Goal: Communication & Community: Answer question/provide support

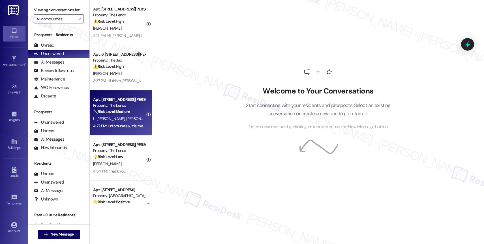
scroll to position [158, 0]
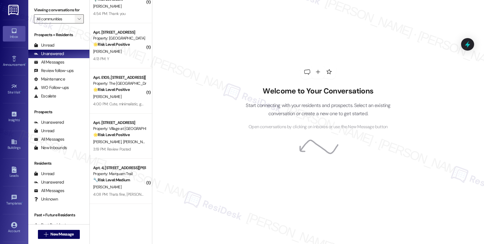
click at [76, 23] on span "" at bounding box center [78, 18] width 5 height 9
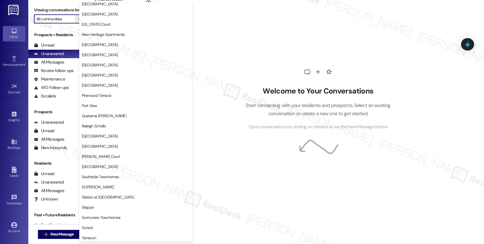
scroll to position [1043, 0]
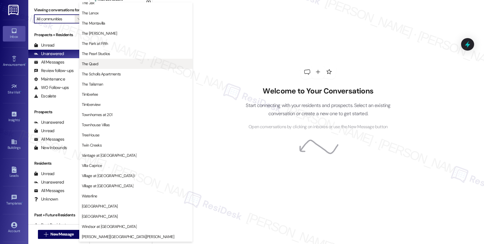
click at [108, 60] on button "The Quad" at bounding box center [135, 64] width 113 height 10
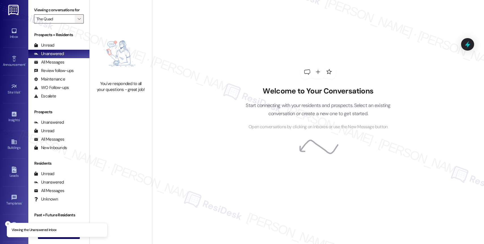
click at [77, 21] on icon "" at bounding box center [78, 19] width 3 height 5
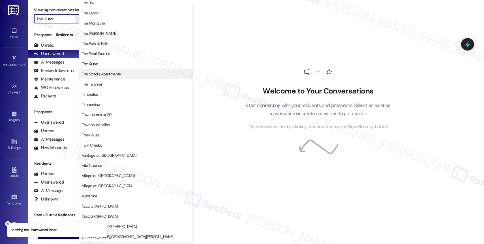
scroll to position [1014, 0]
click at [113, 74] on span "The Scholls Apartments" at bounding box center [101, 74] width 39 height 6
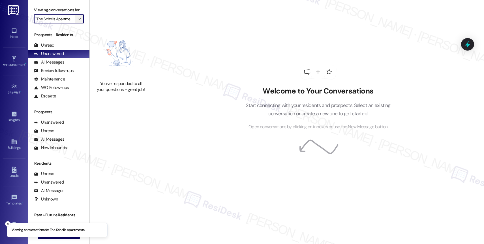
click at [77, 21] on icon "" at bounding box center [78, 19] width 3 height 5
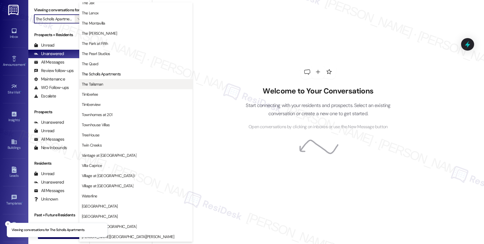
scroll to position [1027, 0]
click at [103, 86] on span "The Talisman" at bounding box center [92, 84] width 21 height 6
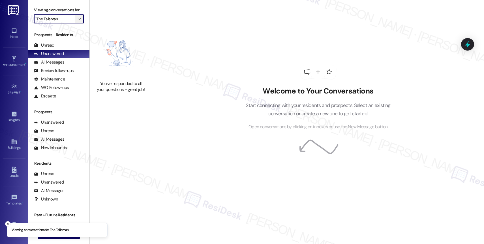
click at [77, 21] on icon "" at bounding box center [78, 19] width 3 height 5
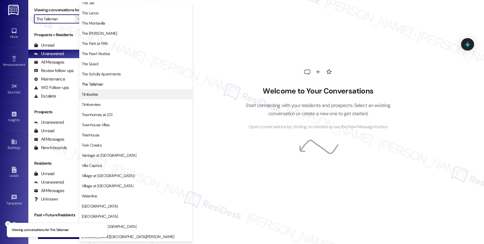
scroll to position [1013, 0]
click at [100, 92] on span "Timberlee" at bounding box center [136, 95] width 108 height 6
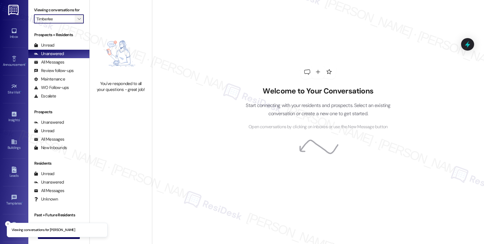
click at [77, 21] on icon "" at bounding box center [78, 19] width 3 height 5
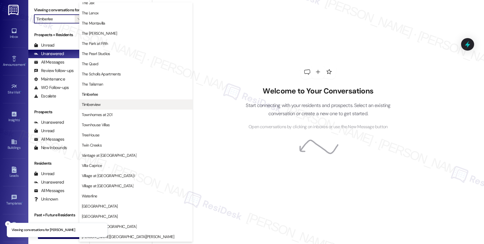
scroll to position [1029, 0]
click at [106, 105] on span "Timberview" at bounding box center [136, 105] width 108 height 6
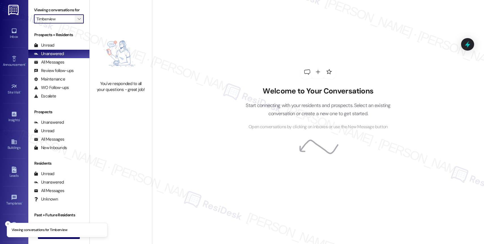
click at [77, 21] on icon "" at bounding box center [78, 19] width 3 height 5
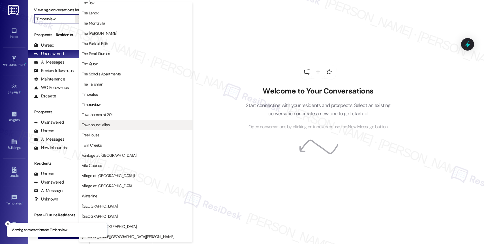
scroll to position [1018, 0]
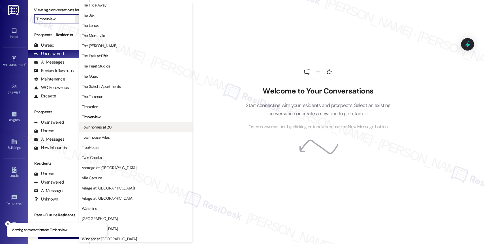
click at [99, 124] on span "Townhomes at 201" at bounding box center [97, 127] width 31 height 6
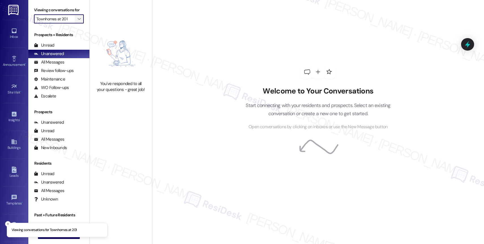
click at [77, 21] on icon "" at bounding box center [78, 19] width 3 height 5
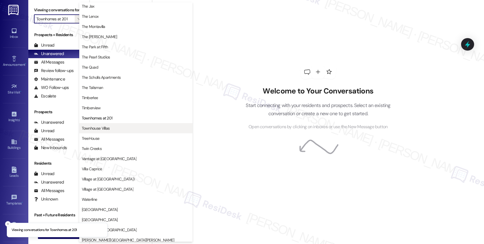
scroll to position [1016, 0]
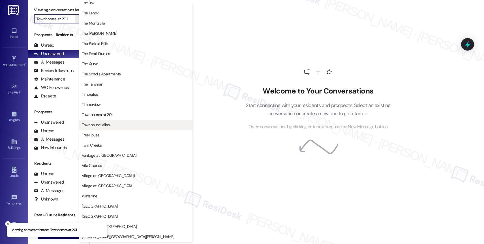
click at [106, 126] on span "Townhouse Villas" at bounding box center [96, 125] width 28 height 6
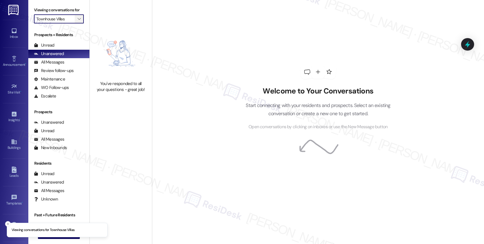
click at [77, 21] on icon "" at bounding box center [78, 19] width 3 height 5
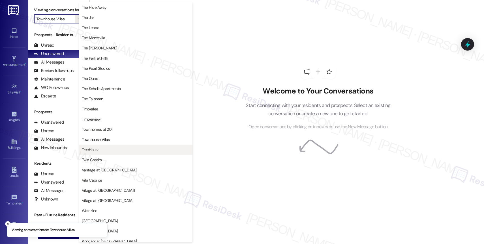
scroll to position [1031, 0]
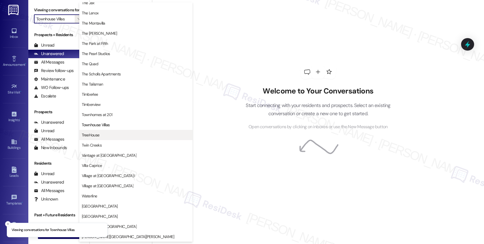
click at [103, 138] on button "TreeHouse" at bounding box center [135, 135] width 113 height 10
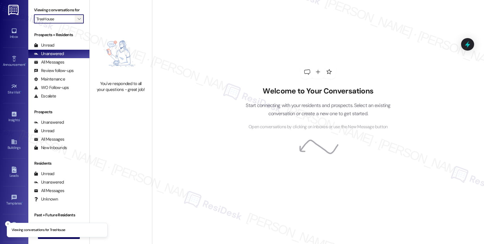
click at [76, 23] on span "" at bounding box center [78, 18] width 5 height 9
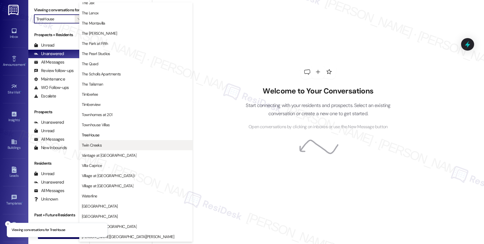
scroll to position [1030, 0]
click at [104, 146] on span "Twin Creeks" at bounding box center [136, 146] width 108 height 6
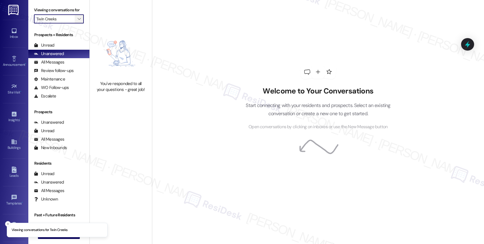
click at [76, 23] on span "" at bounding box center [78, 18] width 5 height 9
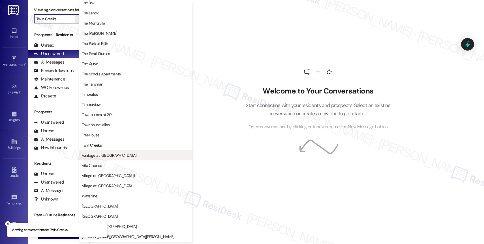
scroll to position [1016, 0]
click at [118, 153] on span "Vantage at [GEOGRAPHIC_DATA]" at bounding box center [136, 156] width 108 height 6
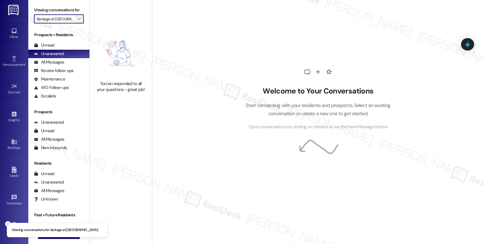
click at [77, 23] on span "" at bounding box center [78, 18] width 5 height 9
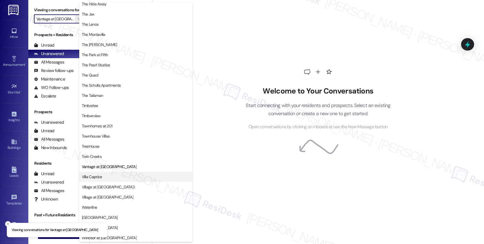
scroll to position [1014, 0]
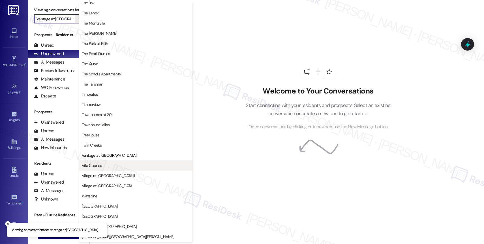
click at [111, 165] on span "Villa Caprice" at bounding box center [136, 166] width 108 height 6
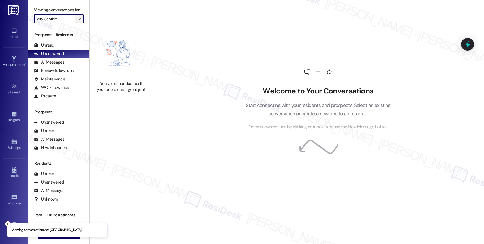
click at [77, 21] on icon "" at bounding box center [78, 19] width 3 height 5
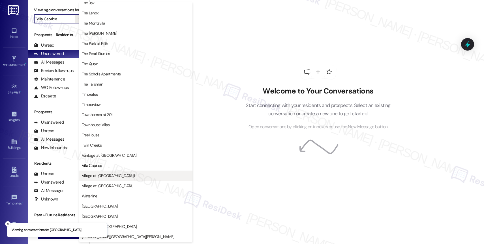
scroll to position [1017, 0]
click at [101, 176] on span "Village at [GEOGRAPHIC_DATA] I" at bounding box center [108, 176] width 53 height 6
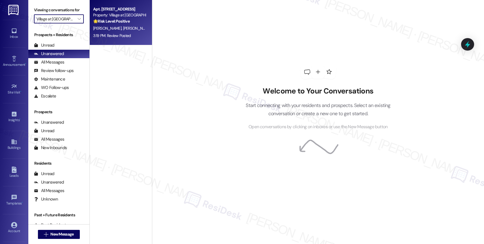
click at [115, 20] on strong "🌟 Risk Level: Positive" at bounding box center [111, 21] width 36 height 5
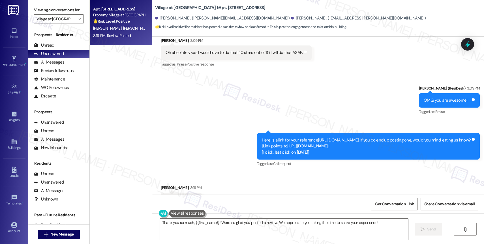
scroll to position [2899, 0]
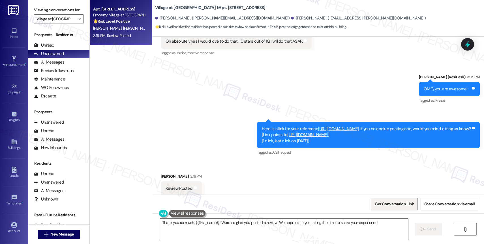
click at [394, 207] on span "Get Conversation Link" at bounding box center [393, 204] width 41 height 12
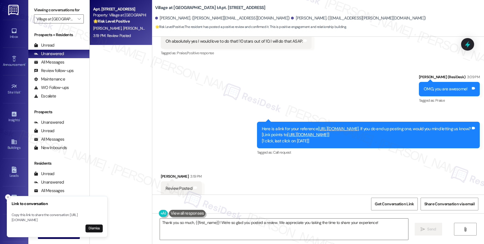
click at [8, 196] on icon "Close toast" at bounding box center [7, 197] width 3 height 3
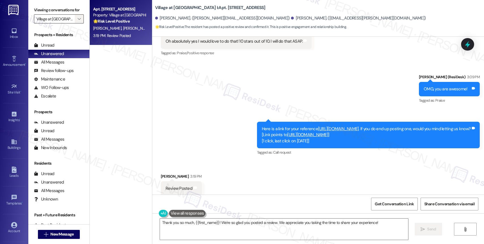
click at [75, 23] on button "" at bounding box center [79, 18] width 9 height 9
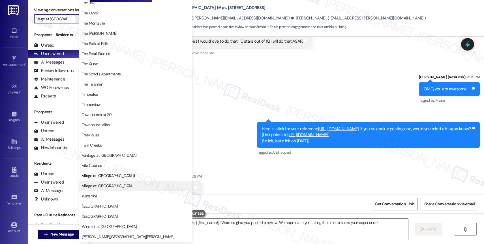
scroll to position [1016, 0]
click at [109, 185] on span "Village at [GEOGRAPHIC_DATA]" at bounding box center [136, 186] width 108 height 6
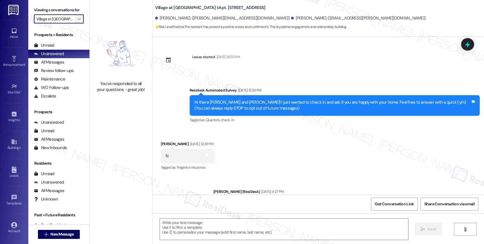
scroll to position [2899, 0]
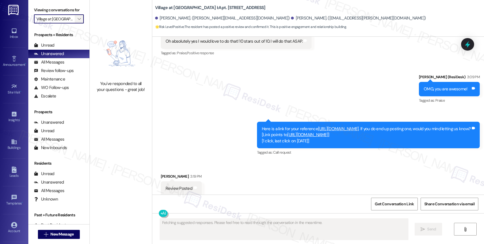
click at [77, 23] on button "" at bounding box center [79, 18] width 9 height 9
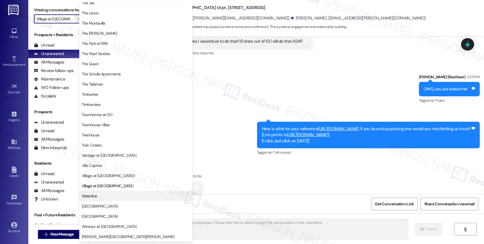
scroll to position [1016, 0]
click at [103, 196] on span "Waterline" at bounding box center [136, 196] width 108 height 6
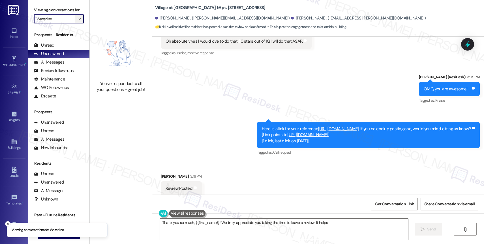
click at [76, 22] on span "" at bounding box center [78, 18] width 5 height 9
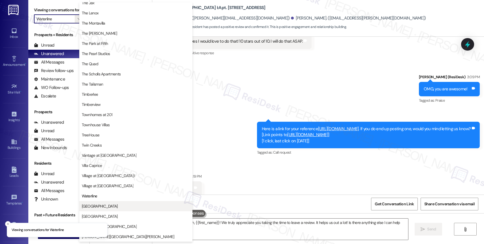
scroll to position [1014, 0]
click at [103, 204] on span "[GEOGRAPHIC_DATA]" at bounding box center [136, 207] width 108 height 6
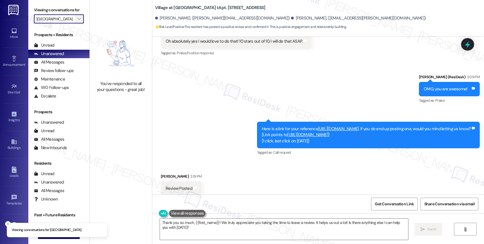
click at [77, 21] on icon "" at bounding box center [78, 19] width 3 height 5
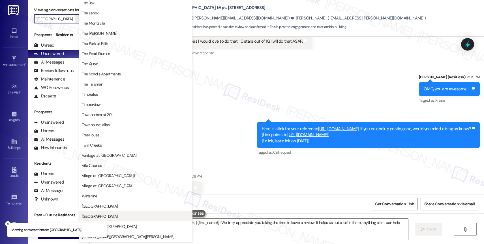
scroll to position [1032, 0]
click at [105, 216] on span "[GEOGRAPHIC_DATA]" at bounding box center [100, 217] width 36 height 6
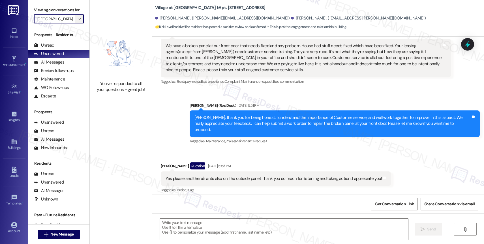
scroll to position [2899, 0]
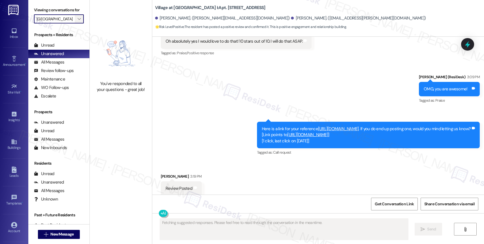
click at [76, 22] on span "" at bounding box center [78, 18] width 5 height 9
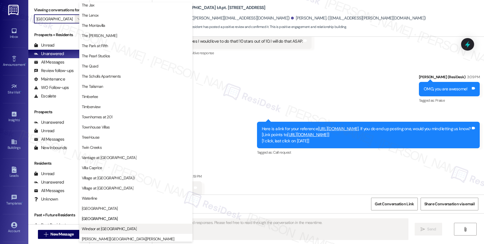
scroll to position [1020, 0]
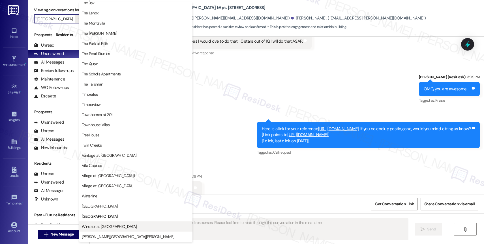
click at [101, 225] on span "Windsor at [GEOGRAPHIC_DATA]" at bounding box center [109, 227] width 55 height 6
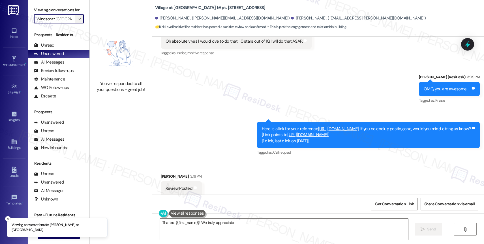
click at [77, 23] on span "" at bounding box center [78, 18] width 5 height 9
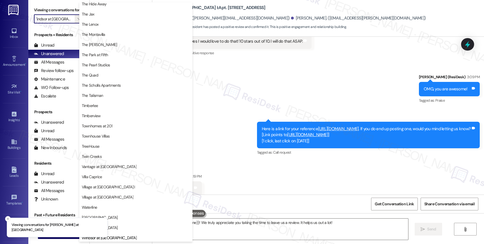
scroll to position [1014, 0]
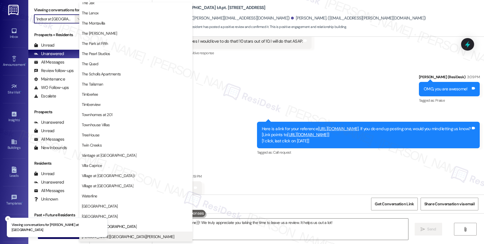
click at [122, 233] on button "[PERSON_NAME][GEOGRAPHIC_DATA][PERSON_NAME]" at bounding box center [135, 237] width 113 height 10
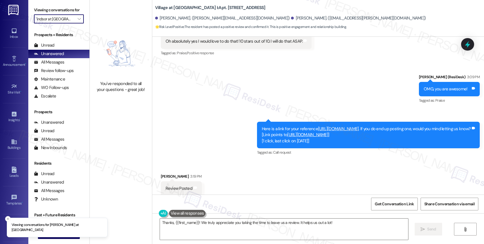
type input "[PERSON_NAME][GEOGRAPHIC_DATA][PERSON_NAME]"
click at [192, 229] on textarea "Thanks, {{first_name}}! We truly appreciate you taking the time to leave us a r…" at bounding box center [284, 229] width 248 height 21
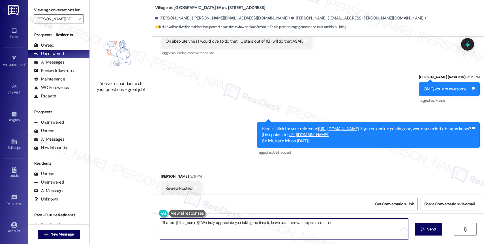
click at [192, 229] on textarea "Thanks, {{first_name}}! We truly appreciate you taking the time to leave us a r…" at bounding box center [284, 229] width 248 height 21
paste textarea "so much for leaving a Google review! We really appreciate you taking the time t…"
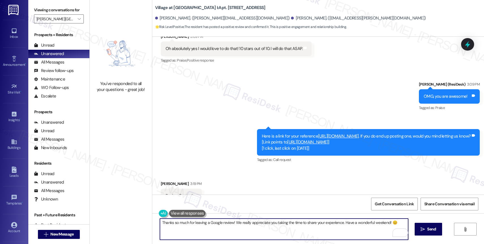
scroll to position [2899, 0]
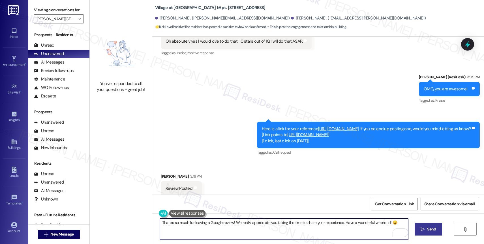
type textarea "Thanks so much for leaving a Google review! We really appreciate you taking the…"
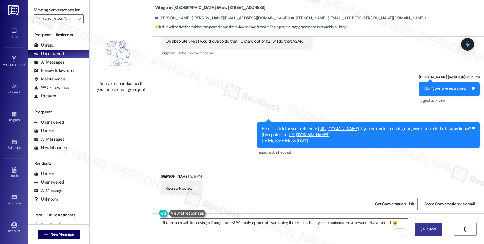
click at [424, 229] on span " Send" at bounding box center [428, 229] width 18 height 6
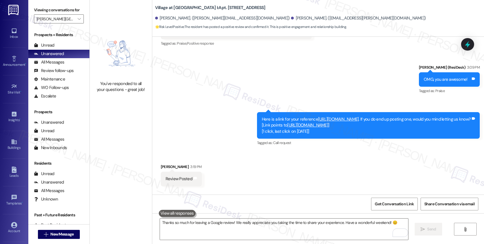
scroll to position [2938, 0]
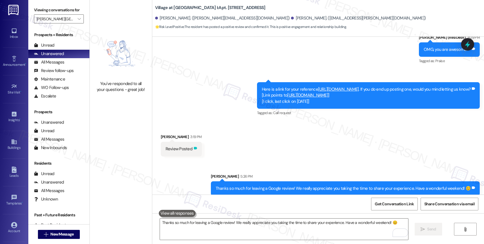
click at [193, 146] on icon at bounding box center [195, 148] width 4 height 4
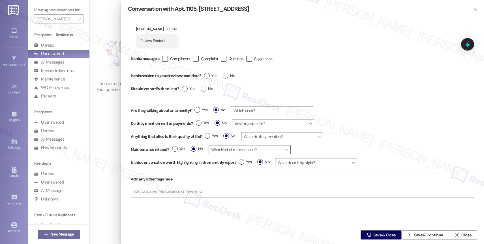
click at [171, 192] on input "Add topics like 'Maintenance' or 'Payments'" at bounding box center [168, 191] width 70 height 5
type input "succ"
click at [159, 203] on span "Review succ ess" at bounding box center [148, 202] width 26 height 5
click at [374, 233] on span "Save & Close" at bounding box center [384, 235] width 22 height 6
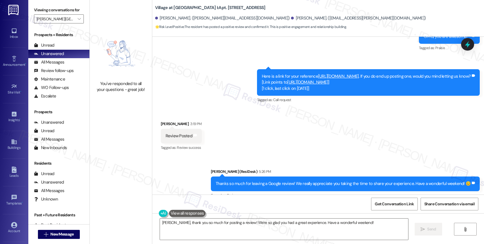
scroll to position [2955, 0]
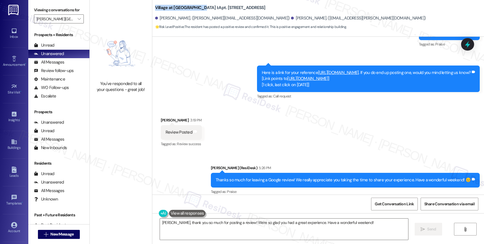
drag, startPoint x: 151, startPoint y: 4, endPoint x: 191, endPoint y: 3, distance: 40.4
click at [191, 5] on b "Village at [GEOGRAPHIC_DATA] I: Apt. 1105, [STREET_ADDRESS]" at bounding box center [210, 8] width 110 height 6
copy b "Village at [GEOGRAPHIC_DATA] I"
click at [304, 134] on div "Received via SMS [PERSON_NAME] 3:19 PM Review Posted Tags and notes Tagged as: …" at bounding box center [317, 129] width 331 height 48
click at [394, 204] on span "Get Conversation Link" at bounding box center [393, 204] width 39 height 6
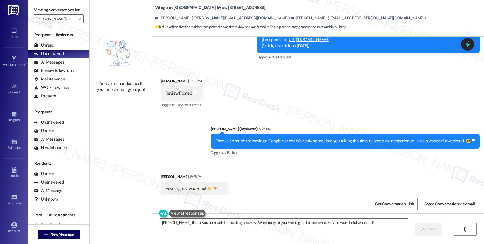
scroll to position [2994, 0]
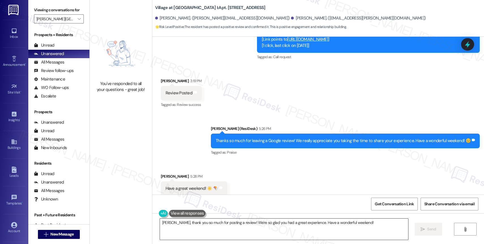
click at [194, 226] on textarea "[PERSON_NAME], thank you so much for posting a review! We're so glad you had a …" at bounding box center [284, 229] width 248 height 21
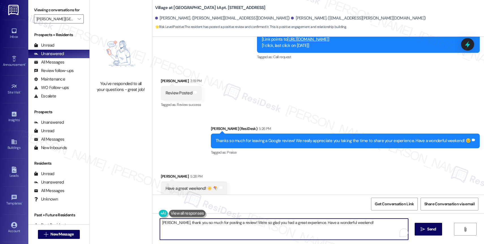
click at [194, 226] on textarea "[PERSON_NAME], thank you so much for posting a review! We're so glad you had a …" at bounding box center [284, 229] width 248 height 21
type textarea "[PERSON_NAME], thank you so much for posting a review! We're so glad you had a …"
drag, startPoint x: 175, startPoint y: 224, endPoint x: 150, endPoint y: 222, distance: 25.8
click at [152, 223] on div "Thanks!  Send " at bounding box center [317, 234] width 331 height 42
click at [196, 225] on textarea "Thanks!" at bounding box center [284, 229] width 248 height 21
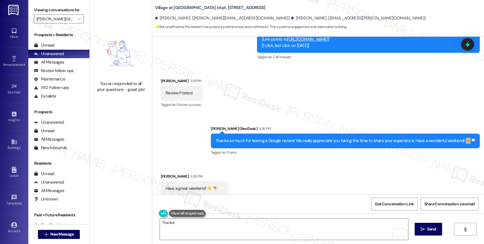
click at [467, 138] on div "Thanks so much for leaving a Google review! We really appreciate you taking the…" at bounding box center [342, 141] width 255 height 6
copy div "😊"
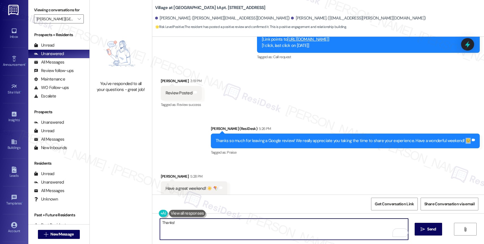
click at [242, 226] on textarea "Thanks!" at bounding box center [284, 229] width 248 height 21
paste textarea "😊"
type textarea "Thanks! 😊"
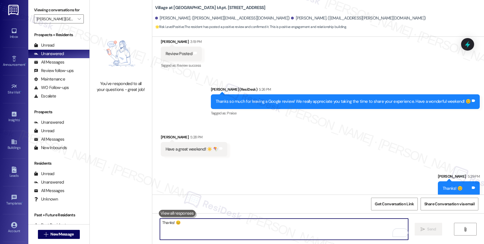
scroll to position [3034, 0]
click at [76, 22] on span "" at bounding box center [78, 18] width 5 height 9
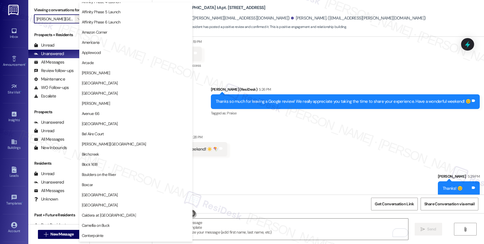
scroll to position [0, 0]
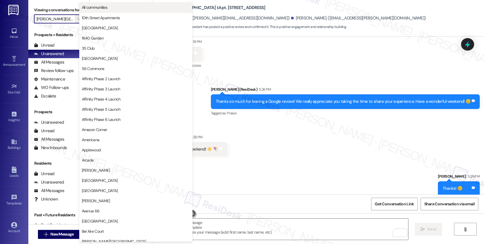
click at [120, 8] on span "All communities" at bounding box center [136, 8] width 108 height 6
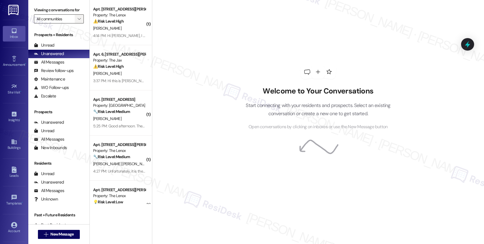
click at [76, 23] on span "" at bounding box center [78, 18] width 5 height 9
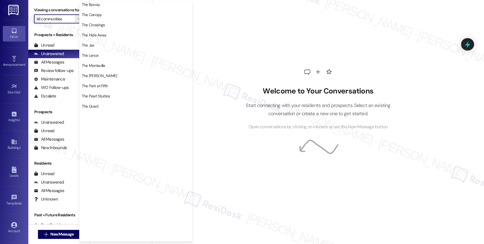
scroll to position [1043, 0]
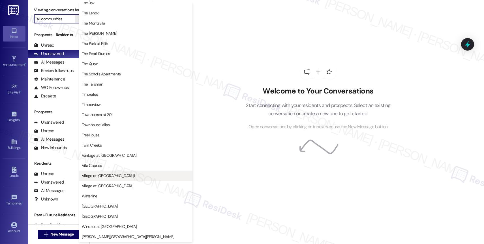
click at [116, 172] on button "Village at [GEOGRAPHIC_DATA] I" at bounding box center [135, 176] width 113 height 10
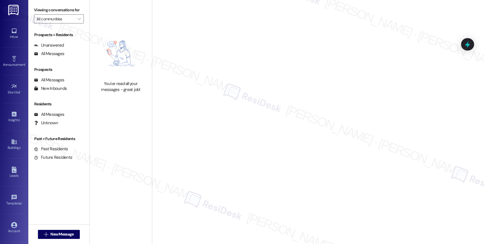
type input "Village at [GEOGRAPHIC_DATA] I"
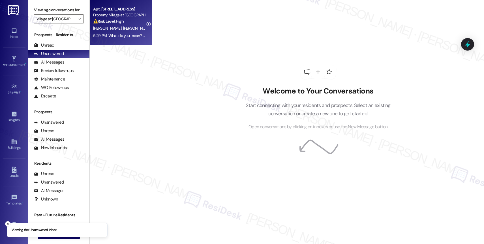
click at [117, 21] on strong "⚠️ Risk Level: High" at bounding box center [108, 21] width 31 height 5
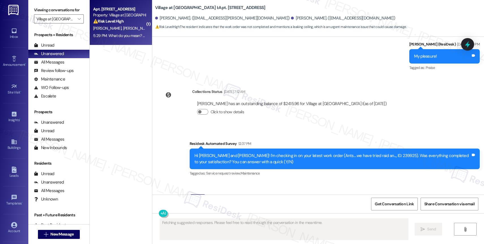
scroll to position [2024, 0]
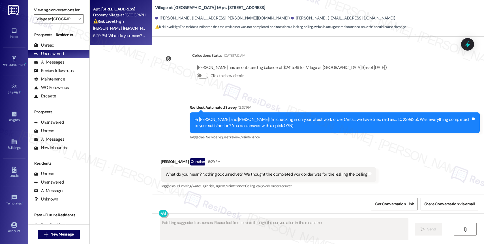
click at [275, 89] on div "Collections Status [DATE] 7:12 AM [PERSON_NAME] has an outstanding balance of $…" at bounding box center [275, 70] width 239 height 44
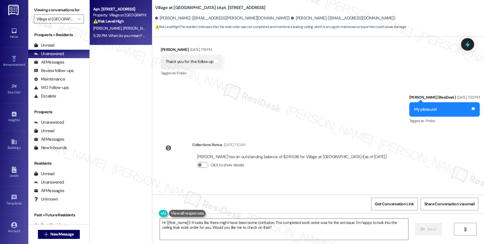
scroll to position [2025, 0]
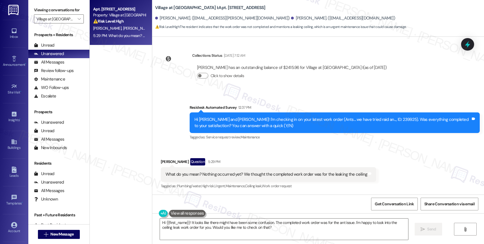
click at [282, 89] on div "Collections Status [DATE] 7:12 AM [PERSON_NAME] has an outstanding balance of $…" at bounding box center [275, 70] width 239 height 44
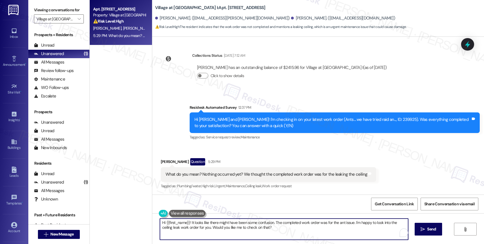
click at [193, 234] on textarea "Hi {{first_name}}! It looks like there might have been some confusion. The comp…" at bounding box center [284, 229] width 248 height 21
paste textarea "Pest control completed on [DATE]"
click at [288, 224] on textarea "[PERSON_NAME], thank you for your quick response. The work order note says that…" at bounding box center [284, 229] width 248 height 21
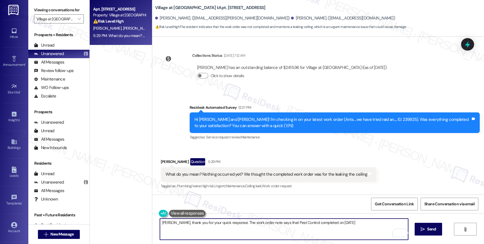
click at [300, 223] on textarea "[PERSON_NAME], thank you for your quick response. The work order note says that…" at bounding box center [284, 229] width 248 height 21
click at [361, 223] on textarea "[PERSON_NAME], thank you for your quick response. The work order note says that…" at bounding box center [284, 229] width 248 height 21
click at [330, 223] on textarea "[PERSON_NAME], thank you for your quick response. The work order note says that…" at bounding box center [284, 229] width 248 height 21
click at [369, 223] on textarea "[PERSON_NAME], thank you for your quick response. The work order note says that…" at bounding box center [284, 229] width 248 height 21
type textarea "[PERSON_NAME], thank you for your quick response. The work order note says that…"
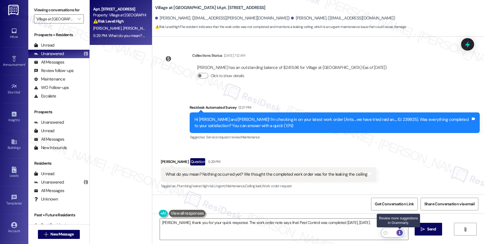
click at [400, 233] on div "1" at bounding box center [399, 233] width 6 height 6
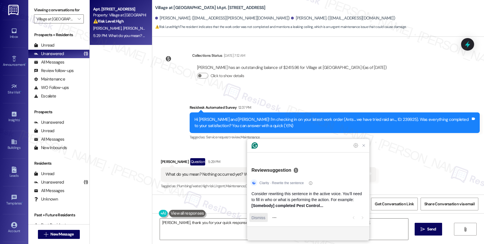
click at [262, 218] on span "Dismiss" at bounding box center [258, 218] width 14 height 6
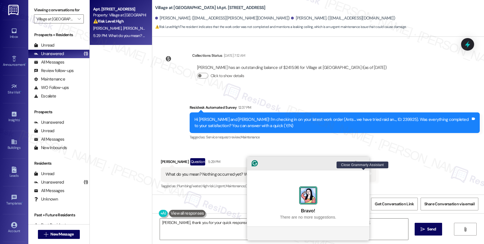
click at [365, 166] on icon "Close Grammarly Assistant" at bounding box center [363, 163] width 5 height 5
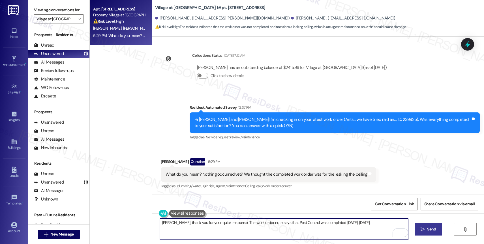
click at [424, 227] on icon "" at bounding box center [422, 229] width 4 height 5
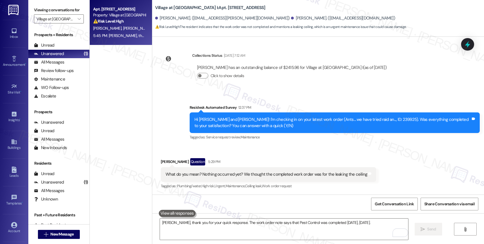
scroll to position [2064, 0]
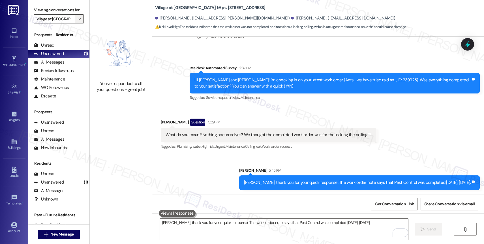
click at [77, 21] on icon "" at bounding box center [78, 19] width 3 height 5
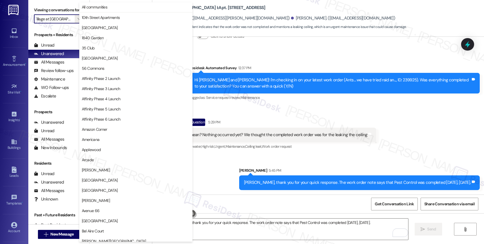
scroll to position [0, 0]
click at [116, 8] on span "All communities" at bounding box center [136, 8] width 108 height 6
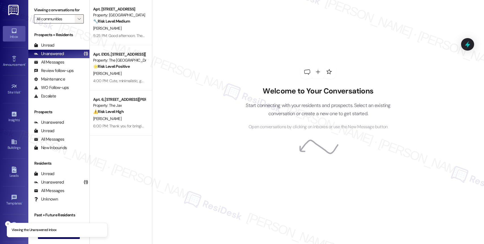
click at [77, 21] on icon "" at bounding box center [78, 19] width 3 height 5
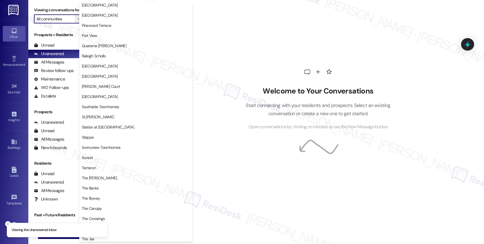
scroll to position [1043, 0]
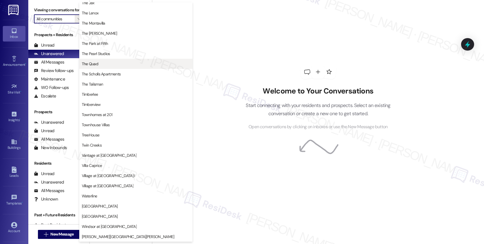
click at [103, 64] on span "The Quad" at bounding box center [136, 64] width 108 height 6
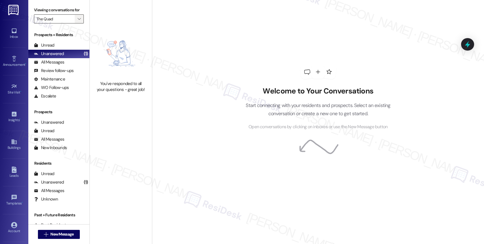
click at [77, 21] on icon "" at bounding box center [78, 19] width 3 height 5
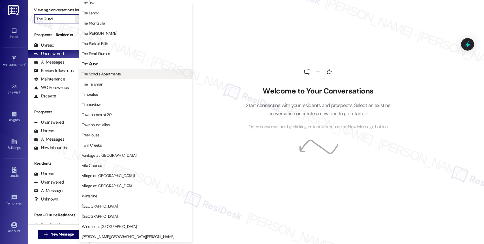
scroll to position [1016, 0]
click at [111, 74] on span "The Scholls Apartments" at bounding box center [101, 74] width 39 height 6
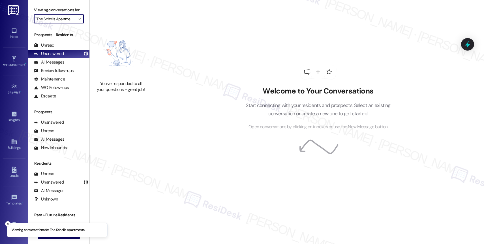
click at [76, 23] on span "" at bounding box center [78, 18] width 5 height 9
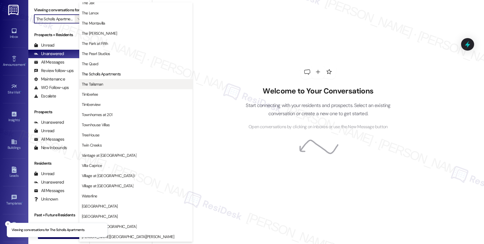
scroll to position [1016, 0]
click at [111, 86] on span "The Talisman" at bounding box center [136, 84] width 108 height 6
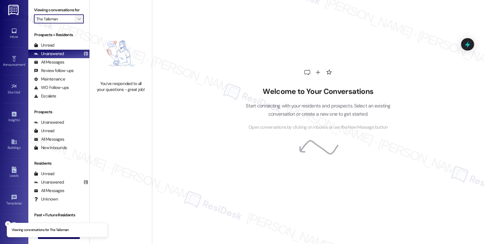
click at [77, 21] on icon "" at bounding box center [78, 19] width 3 height 5
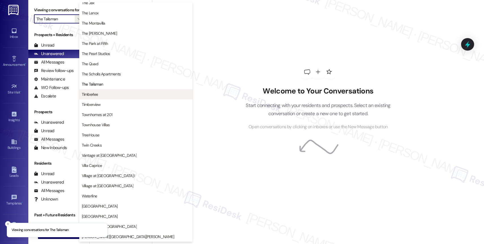
scroll to position [1029, 0]
click at [110, 94] on span "Timberlee" at bounding box center [136, 95] width 108 height 6
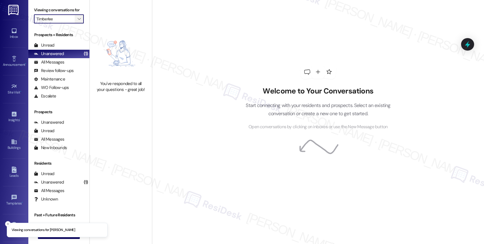
click at [77, 23] on span "" at bounding box center [78, 18] width 5 height 9
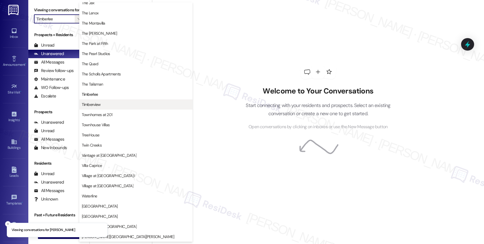
scroll to position [1014, 0]
click at [100, 102] on span "Timberview" at bounding box center [91, 105] width 19 height 6
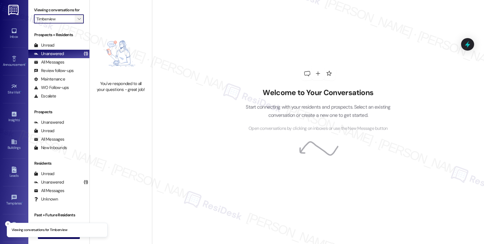
click at [77, 21] on icon "" at bounding box center [78, 19] width 3 height 5
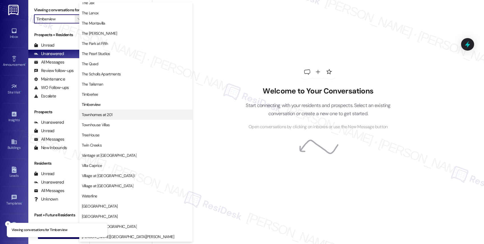
scroll to position [1028, 0]
click at [107, 113] on span "Townhomes at 201" at bounding box center [97, 115] width 31 height 6
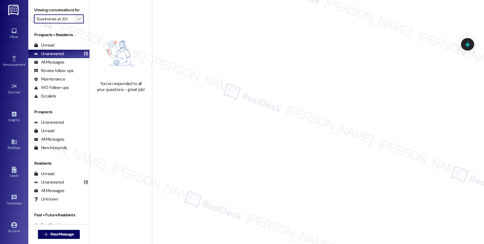
click at [77, 21] on icon "" at bounding box center [78, 19] width 3 height 5
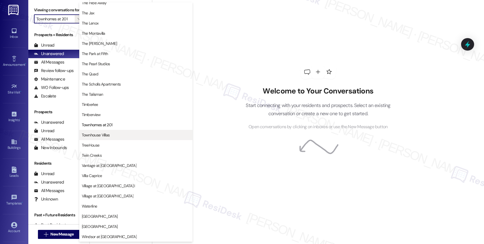
scroll to position [1016, 0]
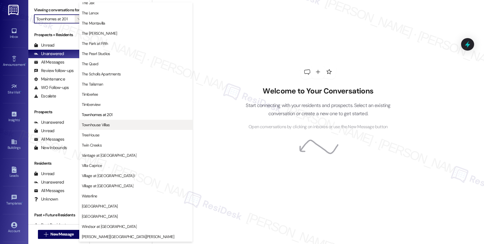
click at [101, 126] on span "Townhouse Villas" at bounding box center [96, 125] width 28 height 6
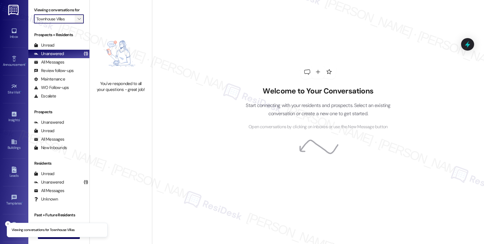
click at [77, 21] on icon "" at bounding box center [78, 19] width 3 height 5
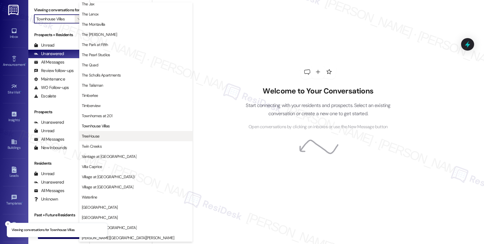
scroll to position [1017, 0]
click at [107, 133] on span "TreeHouse" at bounding box center [136, 135] width 108 height 6
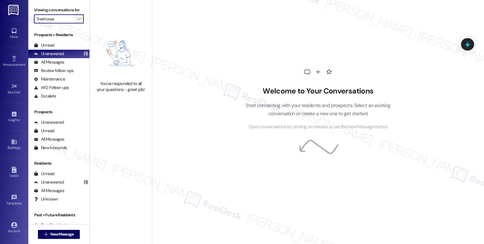
click at [76, 23] on span "" at bounding box center [78, 18] width 5 height 9
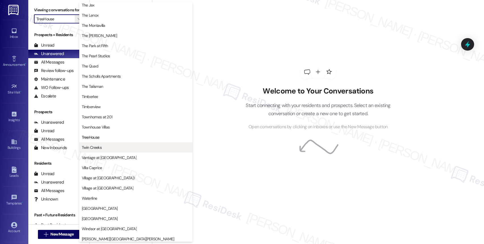
scroll to position [1018, 0]
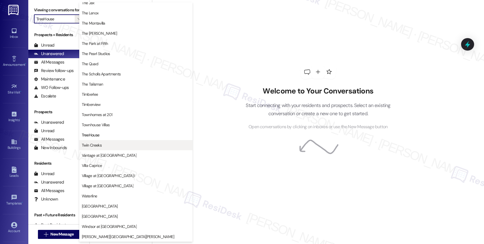
click at [100, 143] on span "Twin Creeks" at bounding box center [92, 146] width 20 height 6
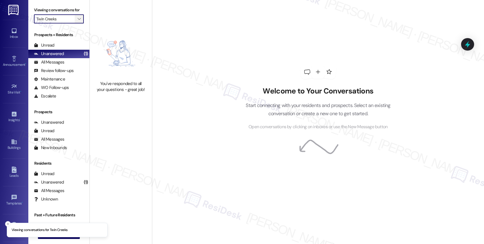
click at [77, 21] on icon "" at bounding box center [78, 19] width 3 height 5
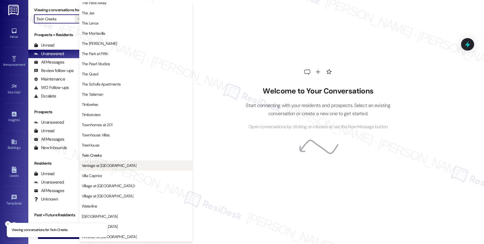
scroll to position [1016, 0]
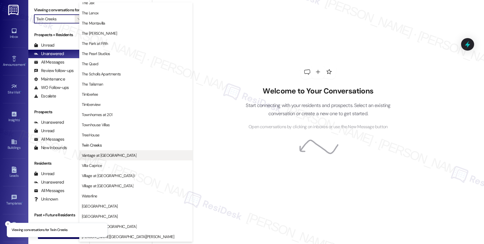
click at [102, 156] on span "Vantage at [GEOGRAPHIC_DATA]" at bounding box center [109, 156] width 55 height 6
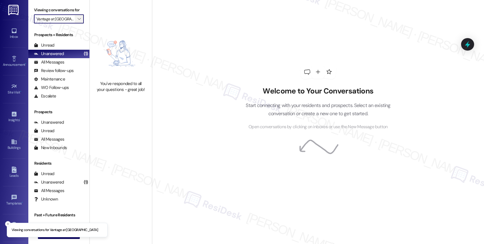
click at [77, 21] on icon "" at bounding box center [78, 19] width 3 height 5
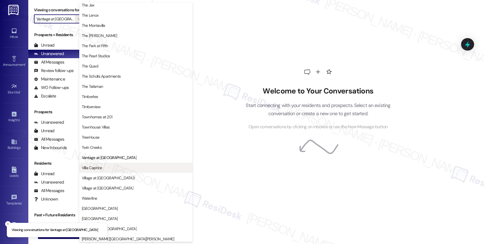
scroll to position [1020, 0]
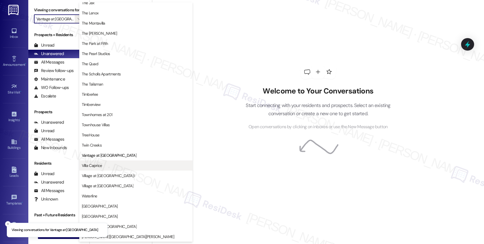
click at [110, 169] on button "Villa Caprice" at bounding box center [135, 166] width 113 height 10
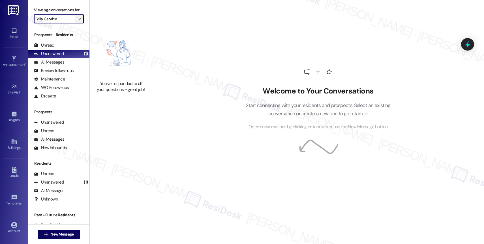
click at [76, 23] on span "" at bounding box center [78, 18] width 5 height 9
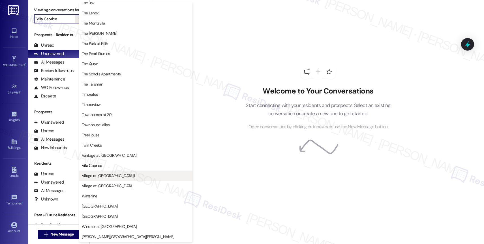
scroll to position [1031, 0]
click at [102, 176] on span "Village at [GEOGRAPHIC_DATA] I" at bounding box center [108, 176] width 53 height 6
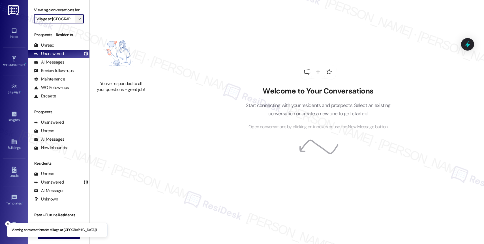
click at [77, 21] on icon "" at bounding box center [78, 19] width 3 height 5
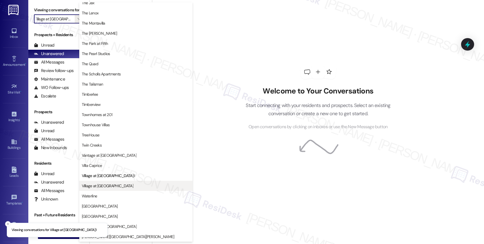
scroll to position [1031, 0]
click at [106, 184] on span "Village at [GEOGRAPHIC_DATA]" at bounding box center [107, 186] width 51 height 6
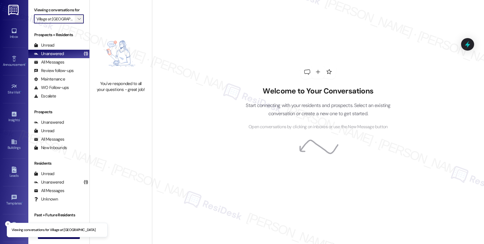
click at [76, 22] on span "" at bounding box center [78, 18] width 5 height 9
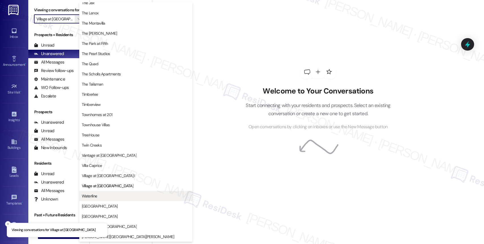
scroll to position [1031, 0]
click at [105, 198] on span "Waterline" at bounding box center [136, 196] width 108 height 6
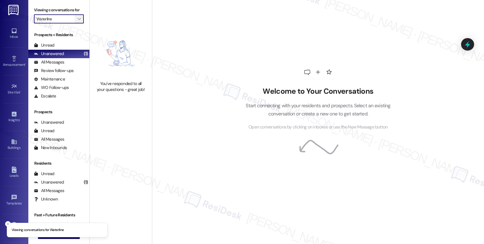
click at [77, 21] on icon "" at bounding box center [78, 19] width 3 height 5
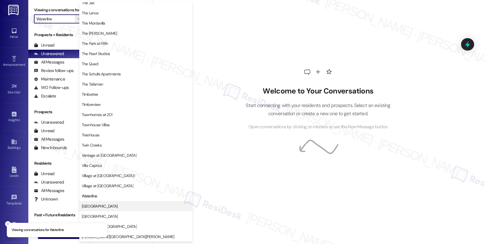
scroll to position [1031, 0]
click at [101, 207] on span "[GEOGRAPHIC_DATA]" at bounding box center [136, 207] width 108 height 6
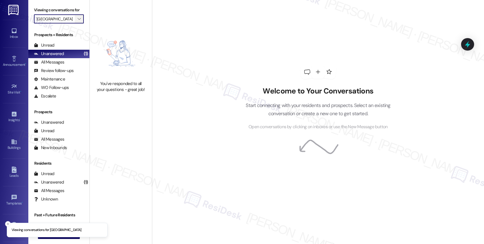
click at [77, 21] on icon "" at bounding box center [78, 19] width 3 height 5
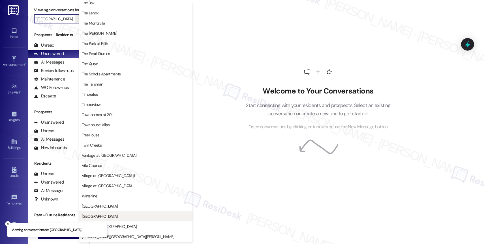
scroll to position [1016, 0]
click at [111, 215] on span "[GEOGRAPHIC_DATA]" at bounding box center [136, 217] width 108 height 6
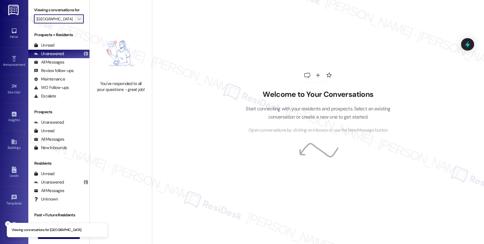
click at [77, 21] on icon "" at bounding box center [78, 19] width 3 height 5
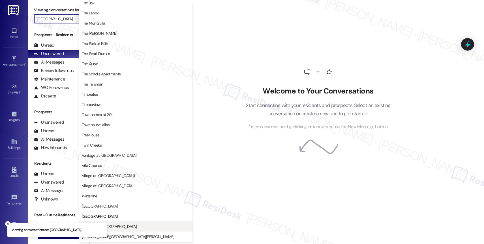
scroll to position [1017, 0]
click at [120, 225] on span "Windsor at [GEOGRAPHIC_DATA]" at bounding box center [136, 227] width 108 height 6
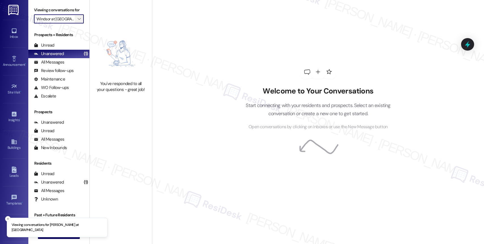
click at [76, 22] on span "" at bounding box center [78, 18] width 5 height 9
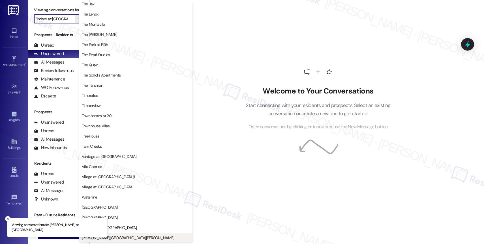
scroll to position [1017, 0]
click at [120, 238] on span "[PERSON_NAME][GEOGRAPHIC_DATA][PERSON_NAME]" at bounding box center [136, 237] width 108 height 6
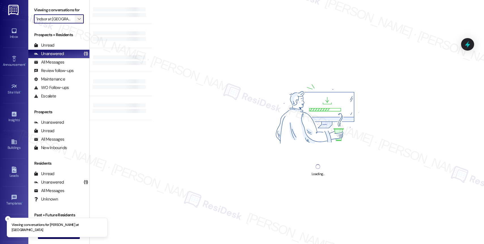
type input "[PERSON_NAME][GEOGRAPHIC_DATA][PERSON_NAME]"
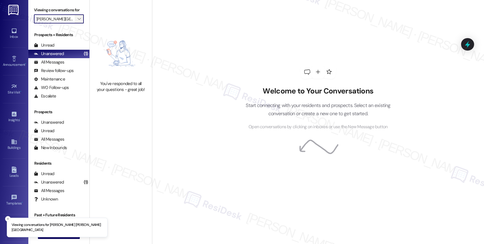
click at [77, 21] on icon "" at bounding box center [78, 19] width 3 height 5
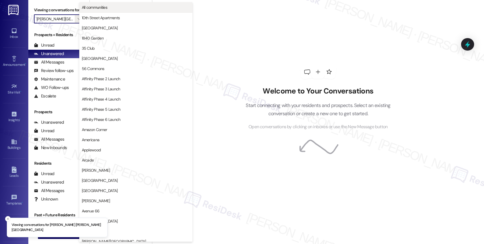
click at [115, 8] on span "All communities" at bounding box center [136, 8] width 108 height 6
